Goal: Navigation & Orientation: Find specific page/section

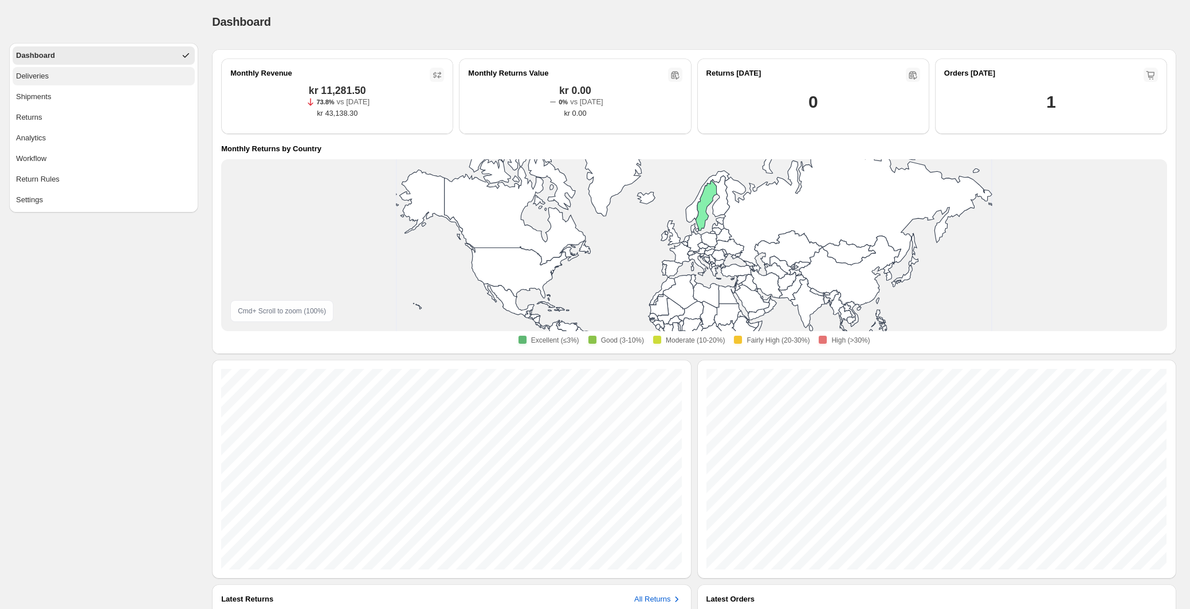
click at [37, 71] on span "Deliveries" at bounding box center [32, 75] width 33 height 11
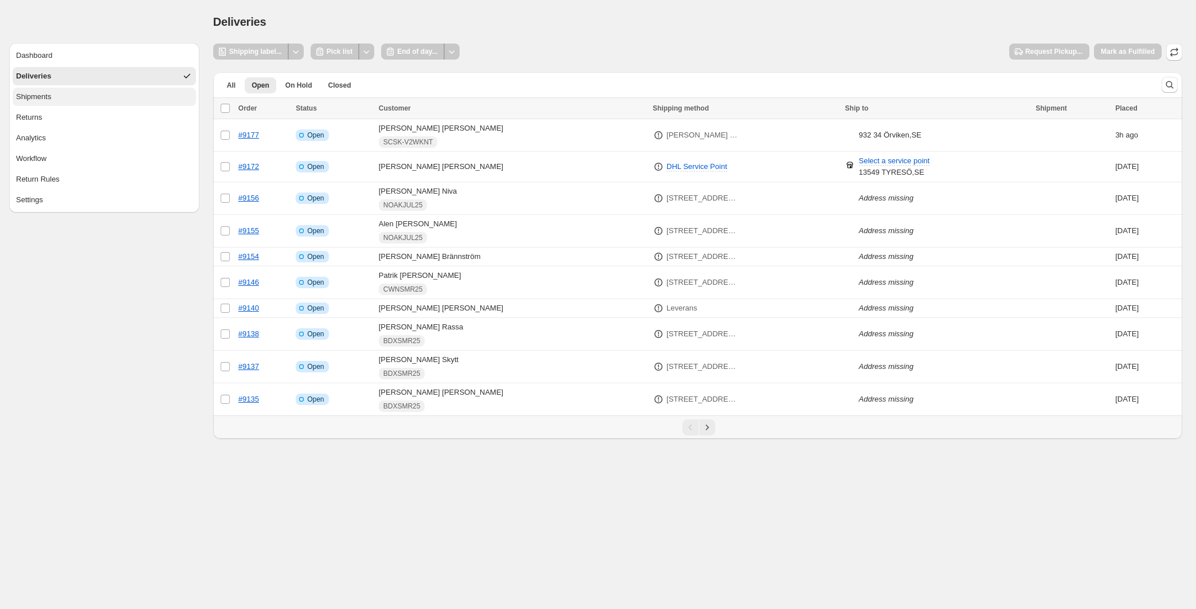
click at [47, 100] on span "Shipments" at bounding box center [33, 96] width 35 height 11
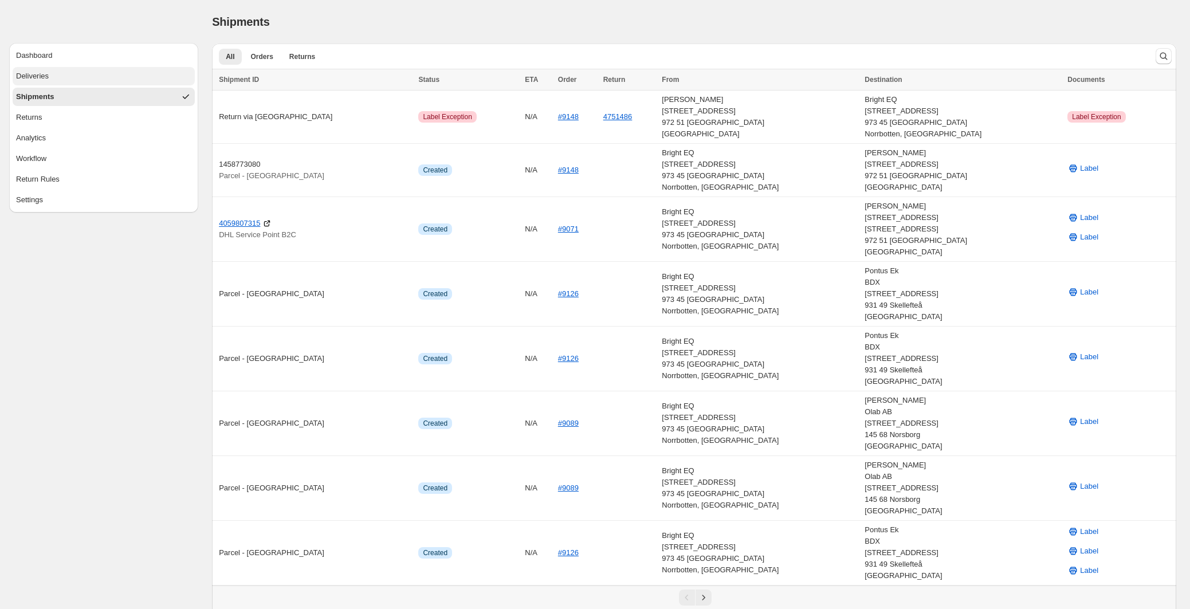
click at [50, 73] on button "Deliveries" at bounding box center [104, 76] width 182 height 18
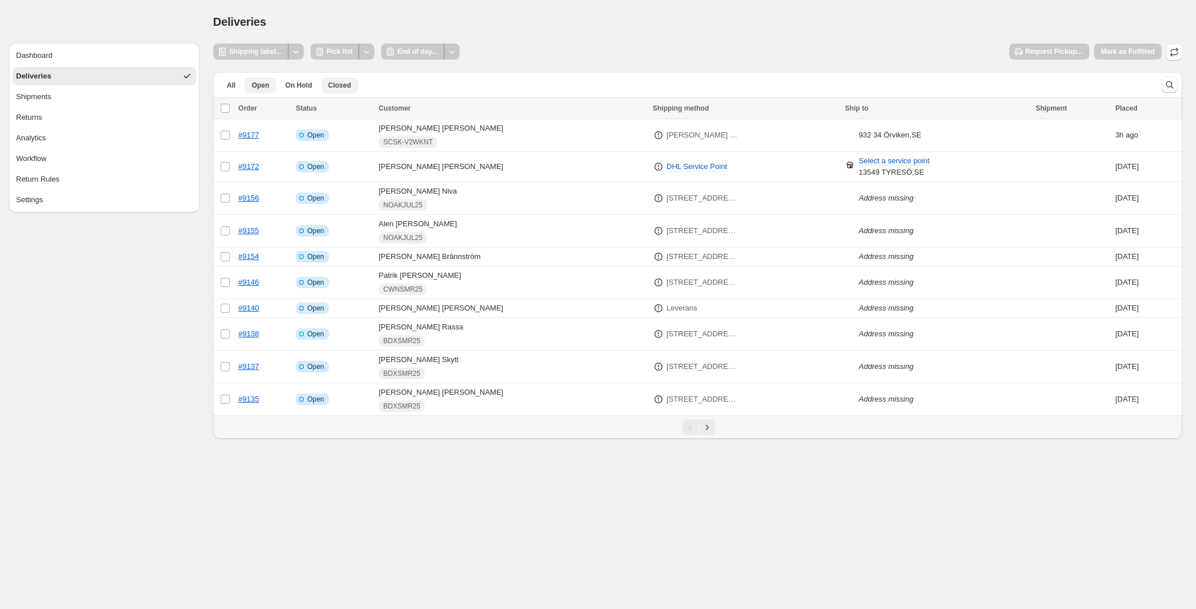
click at [336, 84] on span "Closed" at bounding box center [339, 85] width 23 height 9
